Goal: Task Accomplishment & Management: Use online tool/utility

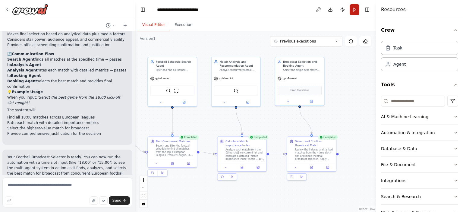
click at [352, 9] on button "Run" at bounding box center [355, 9] width 10 height 11
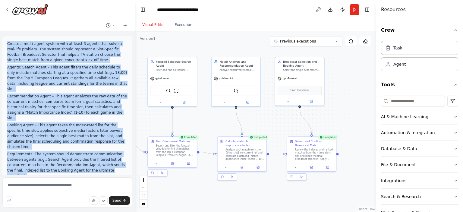
drag, startPoint x: 42, startPoint y: 130, endPoint x: 8, endPoint y: 45, distance: 92.1
click at [8, 45] on div "Create a multi-agent system with at least 3 agents that solve a real-life probl…" at bounding box center [67, 178] width 120 height 275
copy div "Create a multi-agent system with at least 3 agents that solve a real-life probl…"
click at [353, 11] on button "Run" at bounding box center [355, 9] width 10 height 11
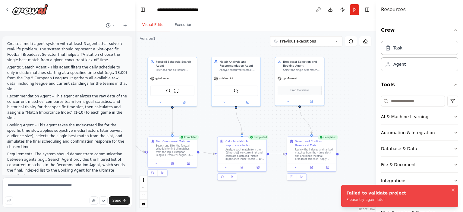
click at [64, 9] on div at bounding box center [67, 9] width 135 height 19
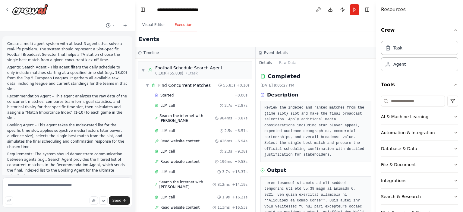
click at [182, 26] on button "Execution" at bounding box center [183, 25] width 27 height 13
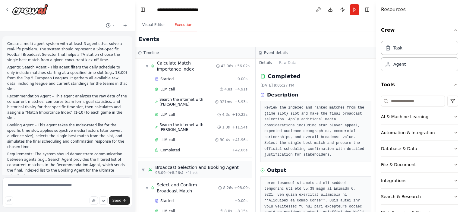
scroll to position [240, 0]
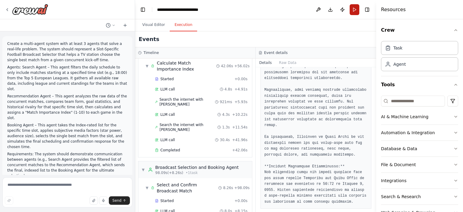
click at [355, 9] on button "Run" at bounding box center [355, 9] width 10 height 11
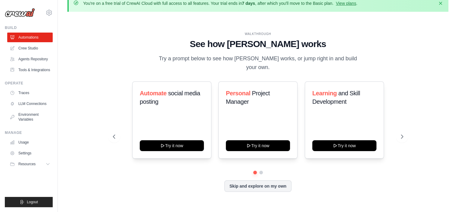
scroll to position [21, 0]
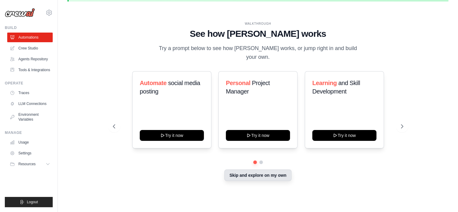
click at [263, 171] on button "Skip and explore on my own" at bounding box center [258, 174] width 67 height 11
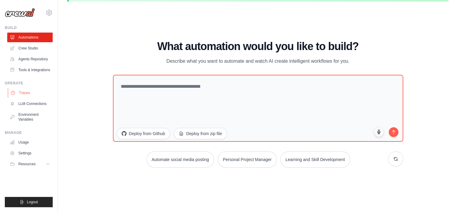
click at [30, 92] on link "Traces" at bounding box center [31, 93] width 46 height 10
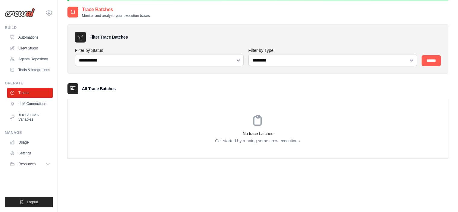
scroll to position [30, 0]
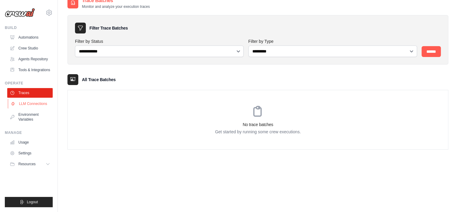
click at [35, 102] on link "LLM Connections" at bounding box center [31, 104] width 46 height 10
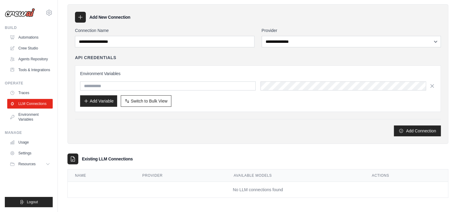
scroll to position [41, 0]
click at [22, 116] on link "Environment Variables" at bounding box center [31, 117] width 46 height 14
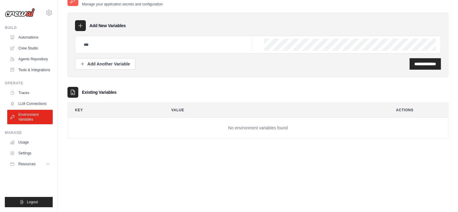
scroll to position [33, 0]
click at [36, 57] on link "Agents Repository" at bounding box center [31, 59] width 46 height 10
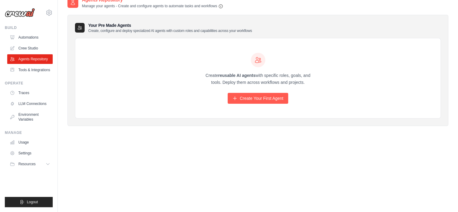
scroll to position [33, 0]
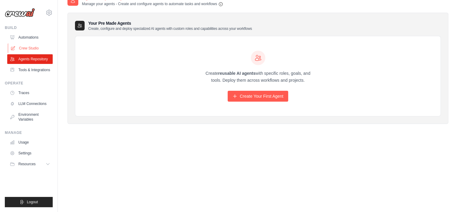
click at [39, 48] on link "Crew Studio" at bounding box center [31, 48] width 46 height 10
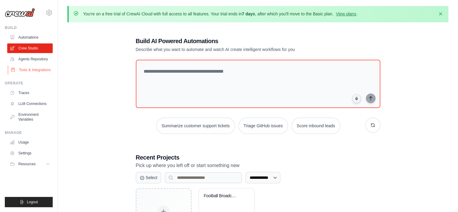
click at [42, 71] on link "Tools & Integrations" at bounding box center [31, 70] width 46 height 10
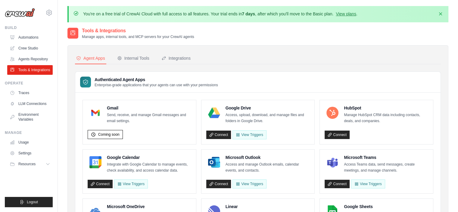
scroll to position [52, 0]
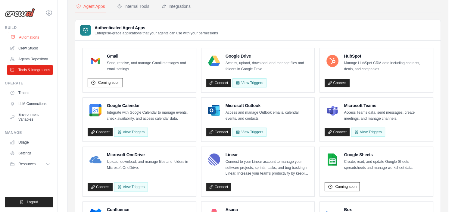
click at [29, 36] on link "Automations" at bounding box center [31, 38] width 46 height 10
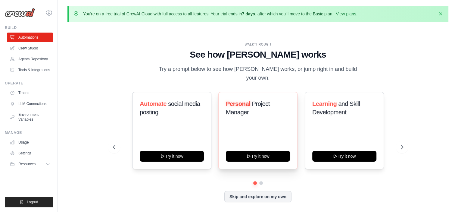
scroll to position [21, 0]
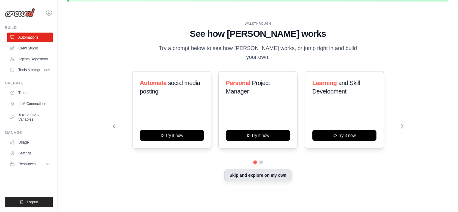
click at [259, 171] on button "Skip and explore on my own" at bounding box center [258, 174] width 67 height 11
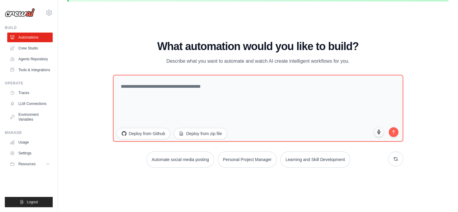
click at [78, 66] on div "WALKTHROUGH See how [PERSON_NAME] works Try a prompt below to see how [PERSON_N…" at bounding box center [258, 106] width 381 height 200
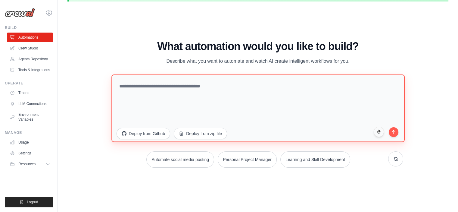
click at [119, 85] on textarea at bounding box center [259, 108] width 294 height 68
paste textarea "**********"
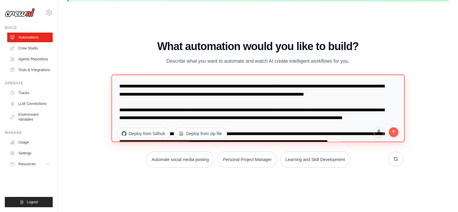
scroll to position [262, 0]
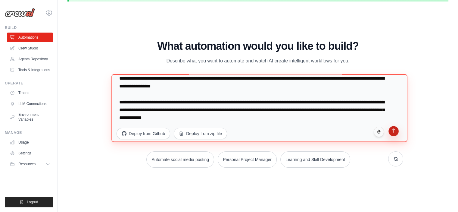
type textarea "**********"
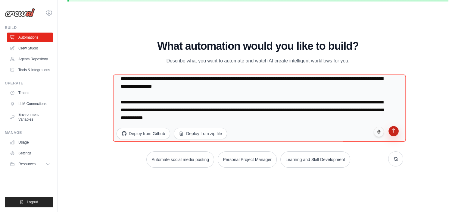
click at [393, 133] on button "submit" at bounding box center [394, 131] width 10 height 10
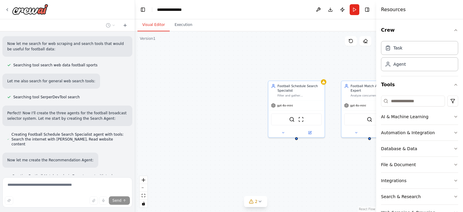
scroll to position [372, 0]
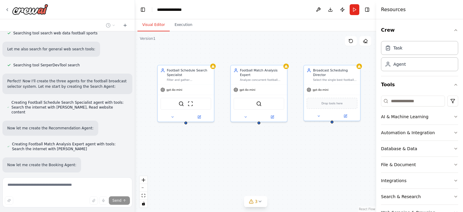
drag, startPoint x: 319, startPoint y: 164, endPoint x: 211, endPoint y: 148, distance: 109.7
click at [211, 148] on div "Football Schedule Search Specialist Filter and gather comprehensive data for fo…" at bounding box center [255, 121] width 241 height 181
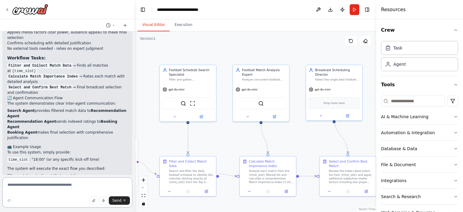
scroll to position [864, 0]
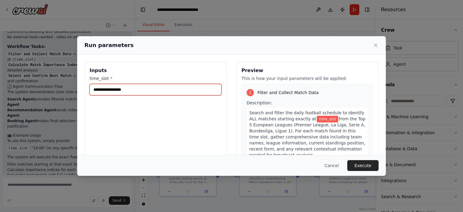
click at [116, 92] on input "time_slot *" at bounding box center [156, 89] width 132 height 11
type input "*****"
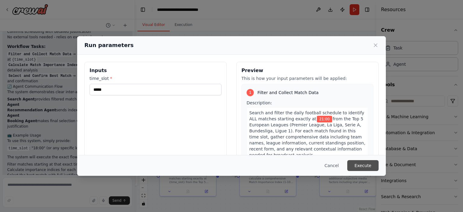
click at [366, 167] on button "Execute" at bounding box center [362, 165] width 31 height 11
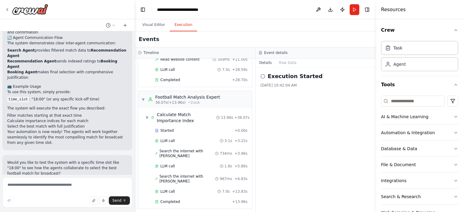
scroll to position [234, 0]
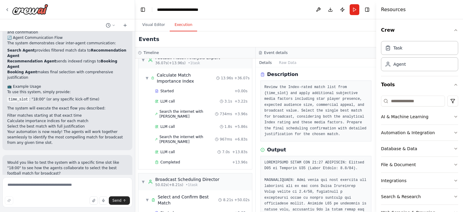
scroll to position [0, 0]
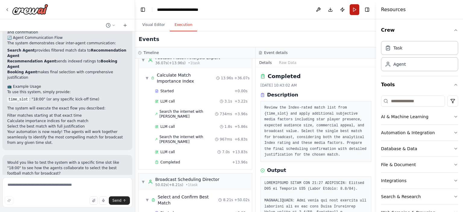
click at [355, 7] on button "Run" at bounding box center [355, 9] width 10 height 11
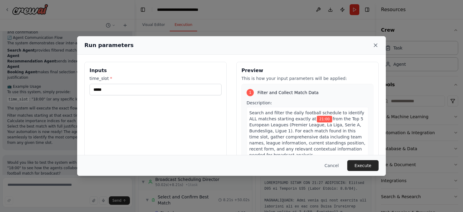
click at [375, 42] on icon at bounding box center [375, 45] width 6 height 6
